Goal: Task Accomplishment & Management: Use online tool/utility

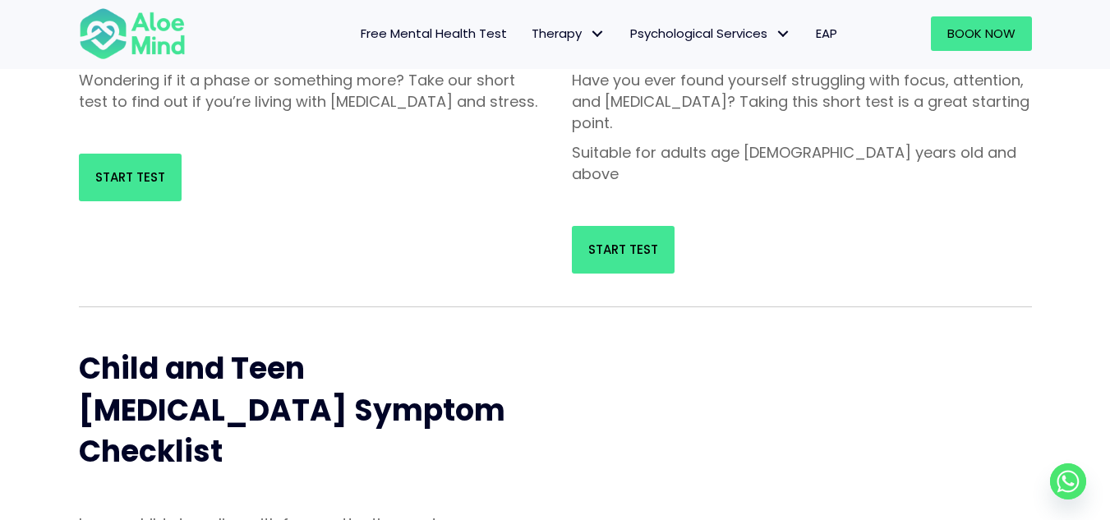
scroll to position [164, 0]
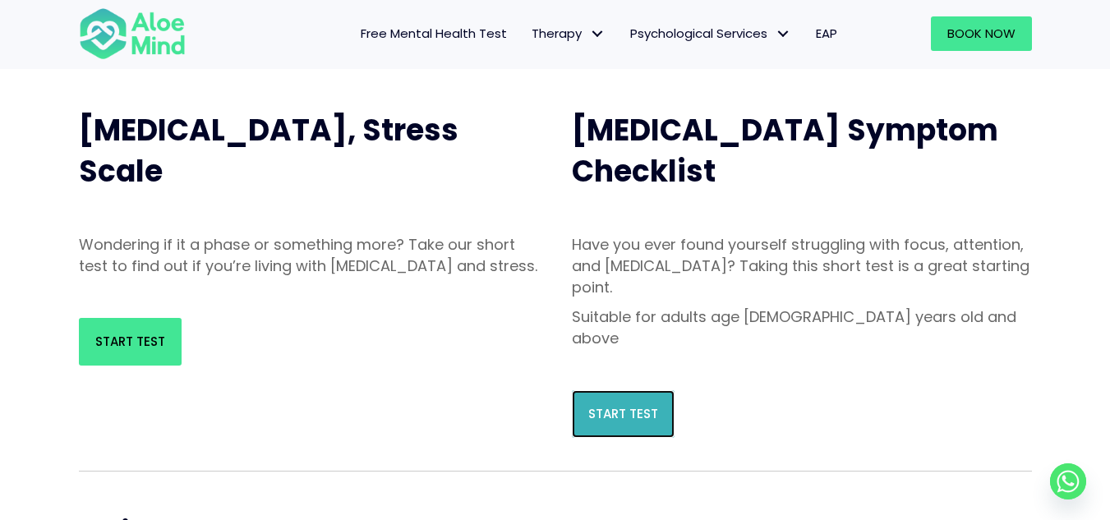
click at [660, 390] on link "Start Test" at bounding box center [623, 414] width 103 height 48
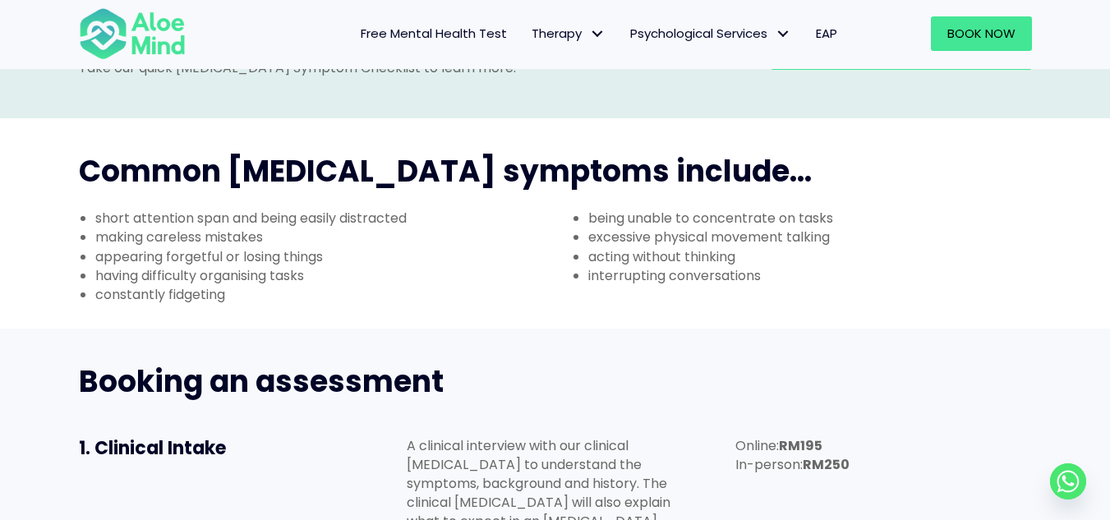
scroll to position [419, 0]
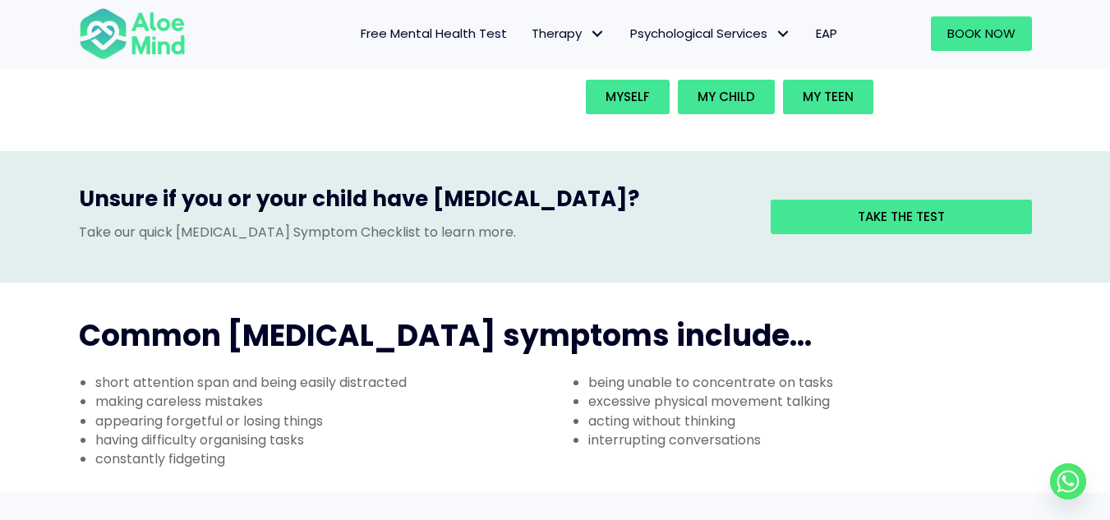
click at [441, 39] on span "Free Mental Health Test" at bounding box center [434, 33] width 146 height 17
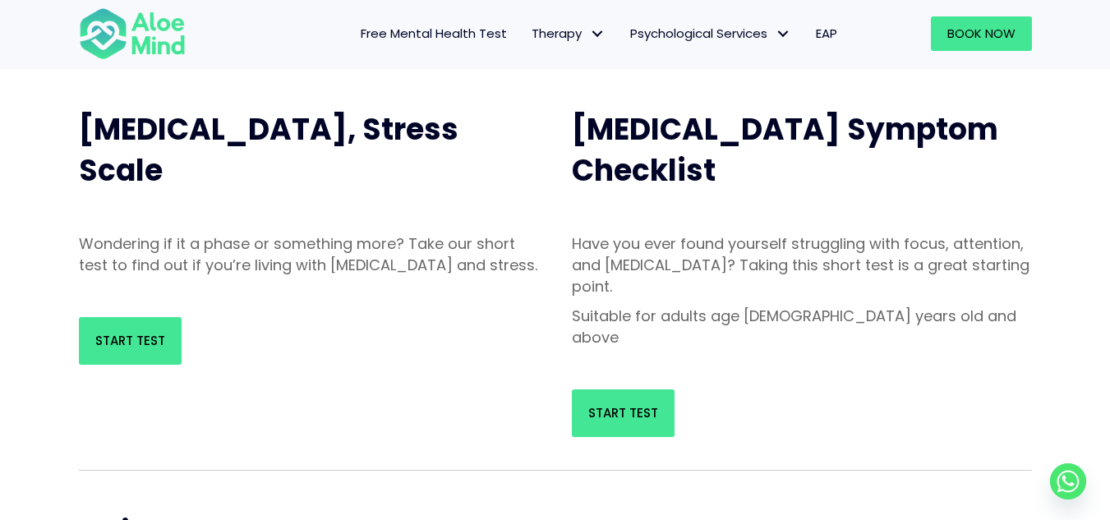
scroll to position [164, 0]
